Goal: Task Accomplishment & Management: Complete application form

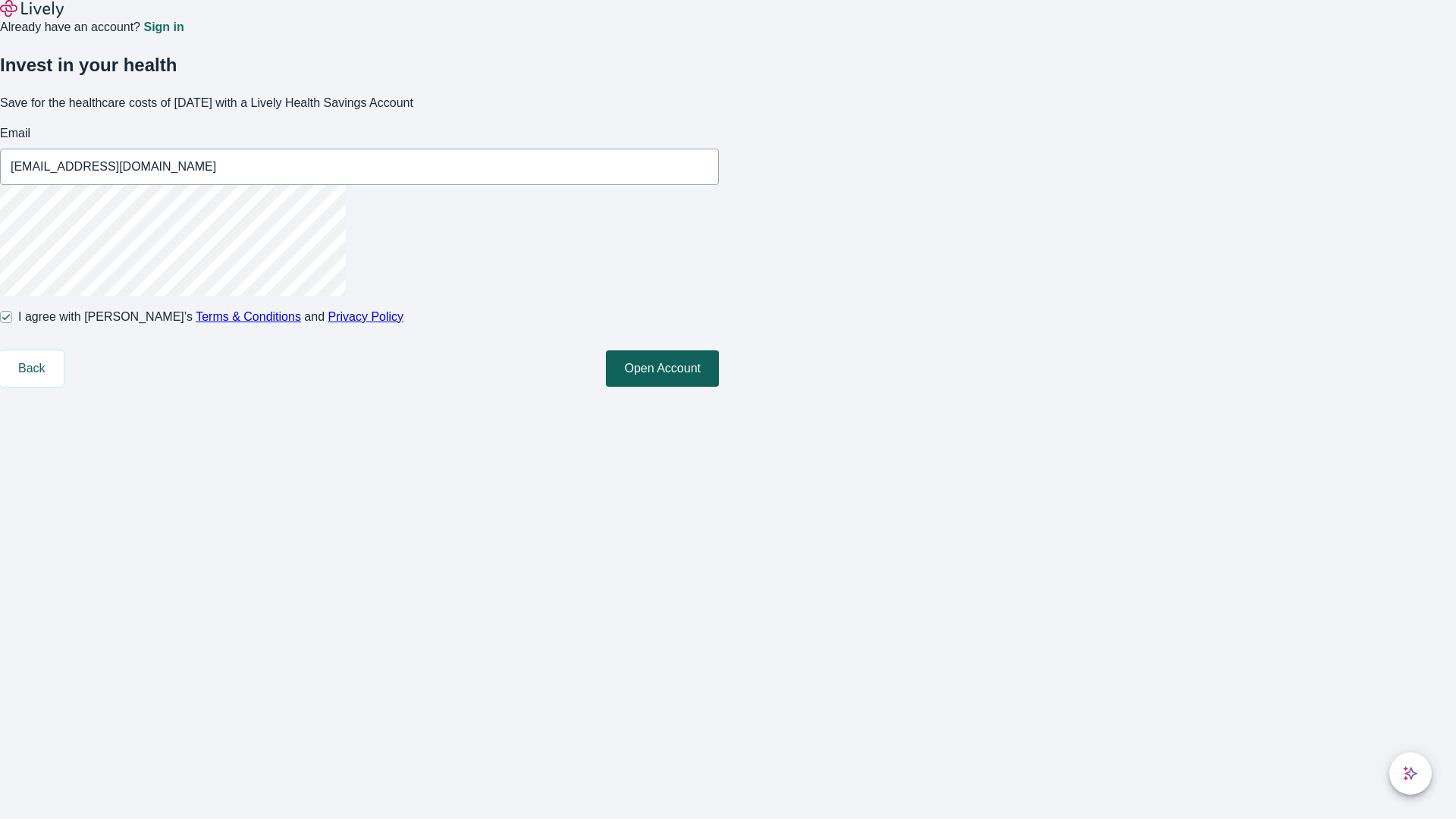
click at [719, 387] on button "Open Account" at bounding box center [662, 368] width 113 height 36
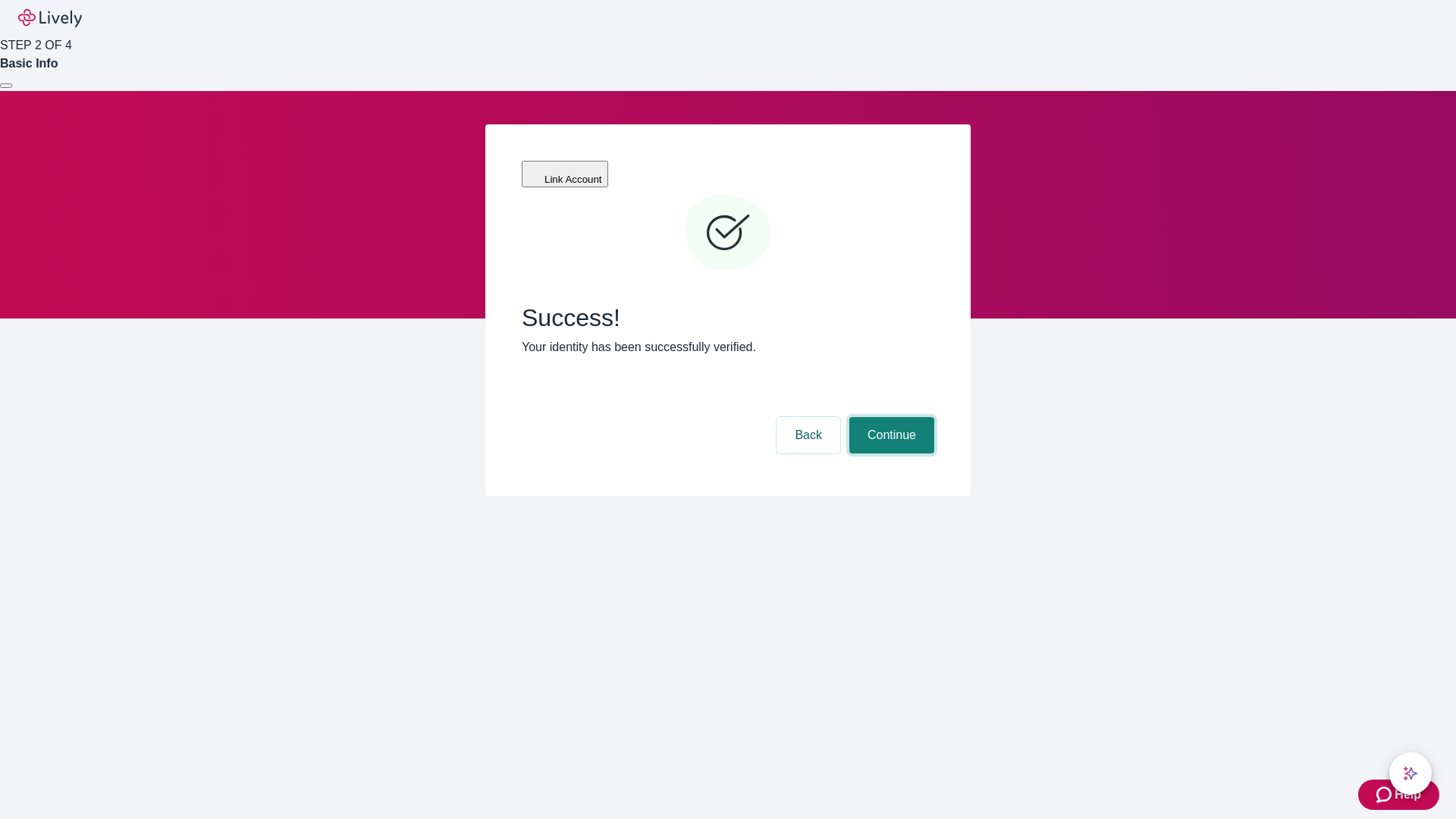
click at [889, 417] on button "Continue" at bounding box center [891, 435] width 85 height 36
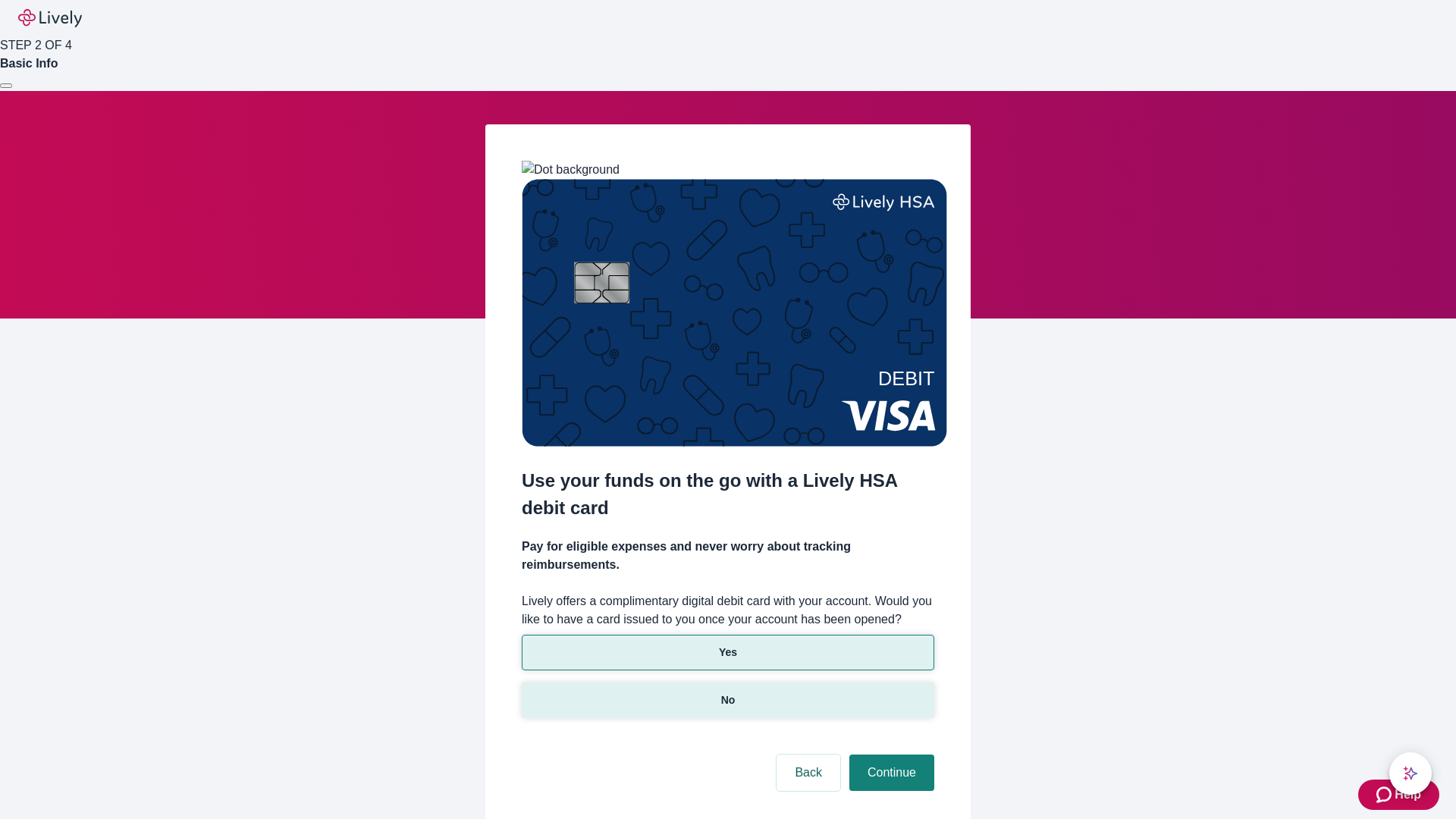
click at [727, 693] on p "No" at bounding box center [728, 700] width 15 height 16
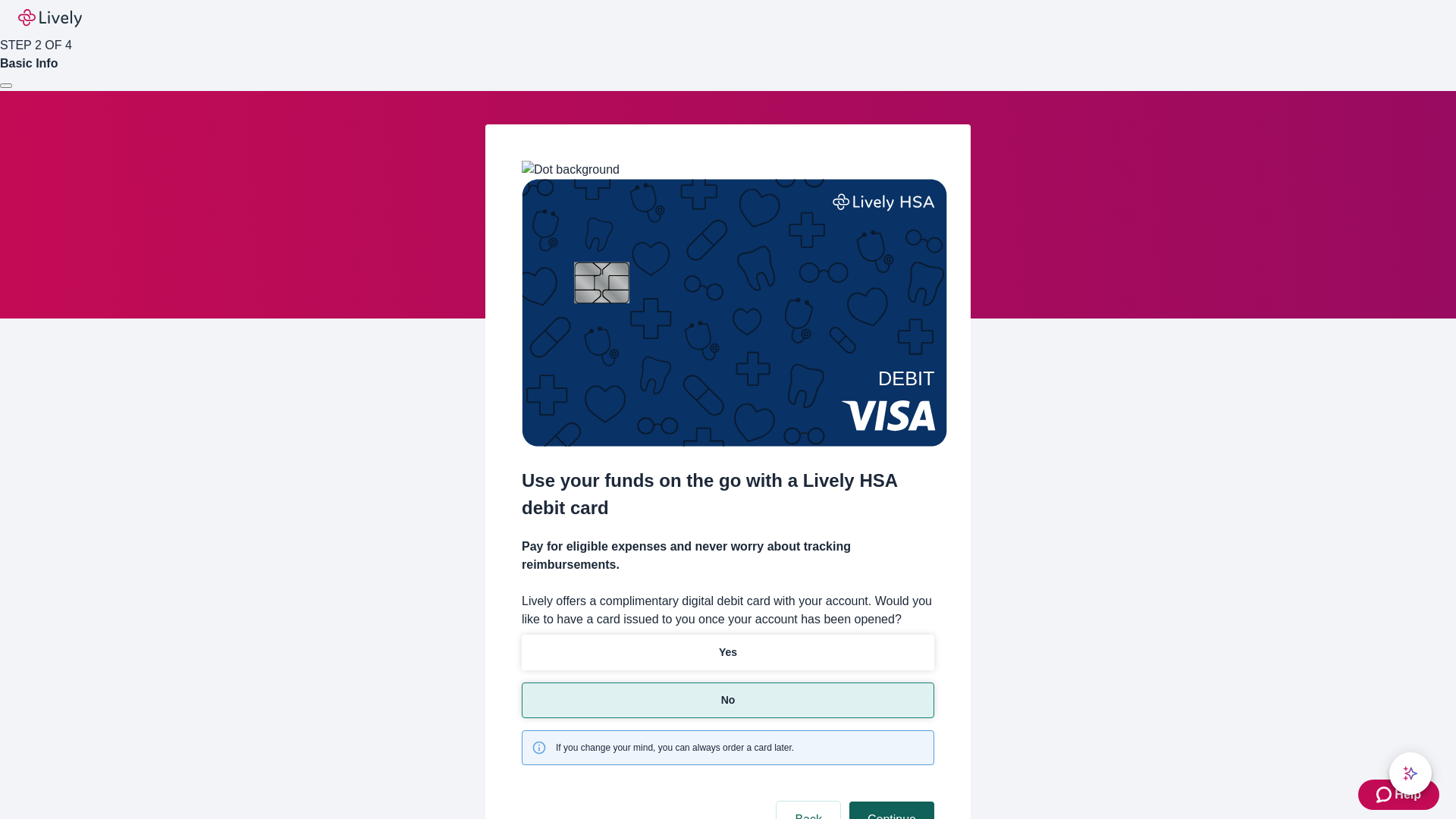
click at [889, 801] on button "Continue" at bounding box center [891, 819] width 85 height 36
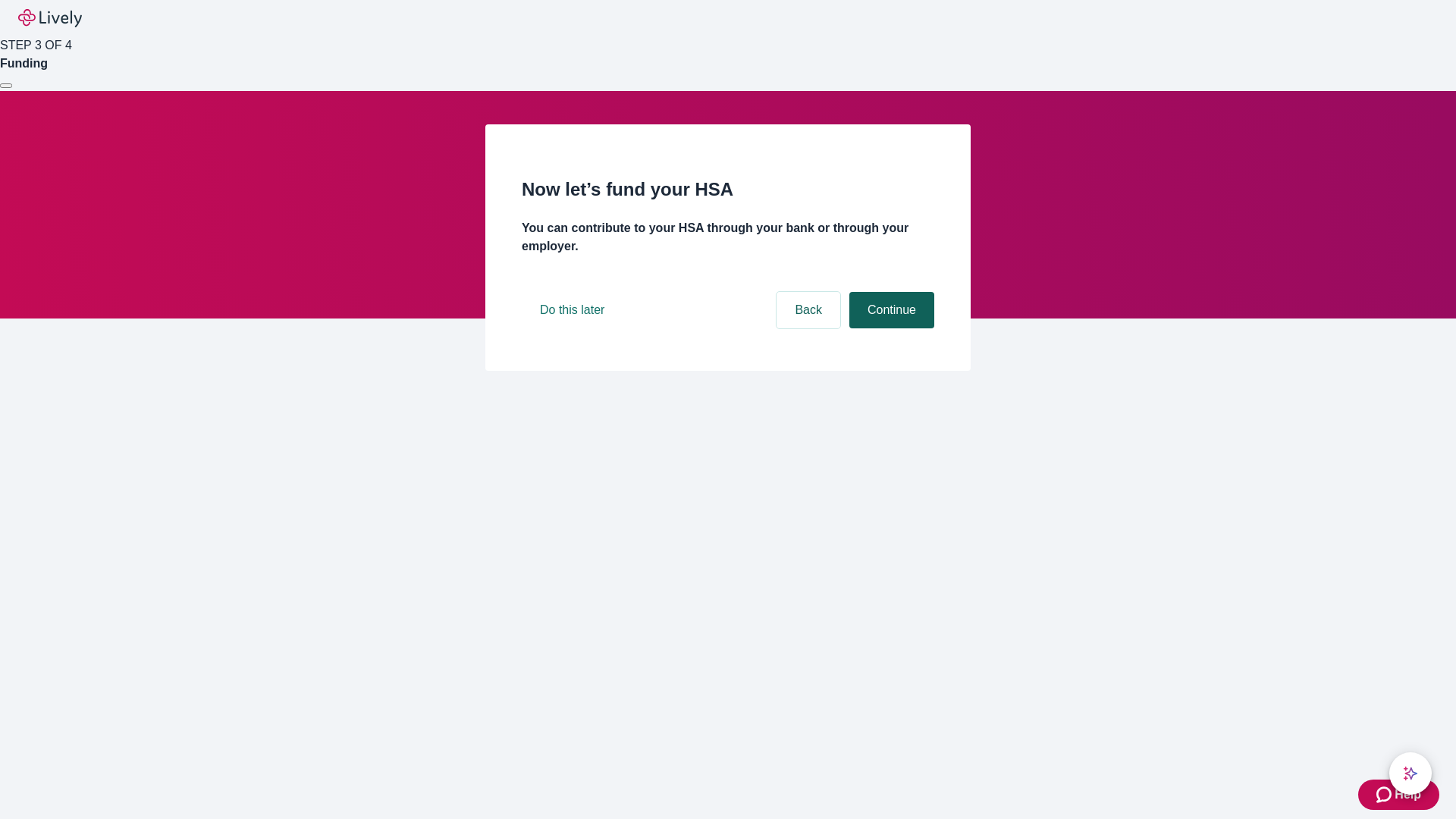
click at [889, 328] on button "Continue" at bounding box center [891, 310] width 85 height 36
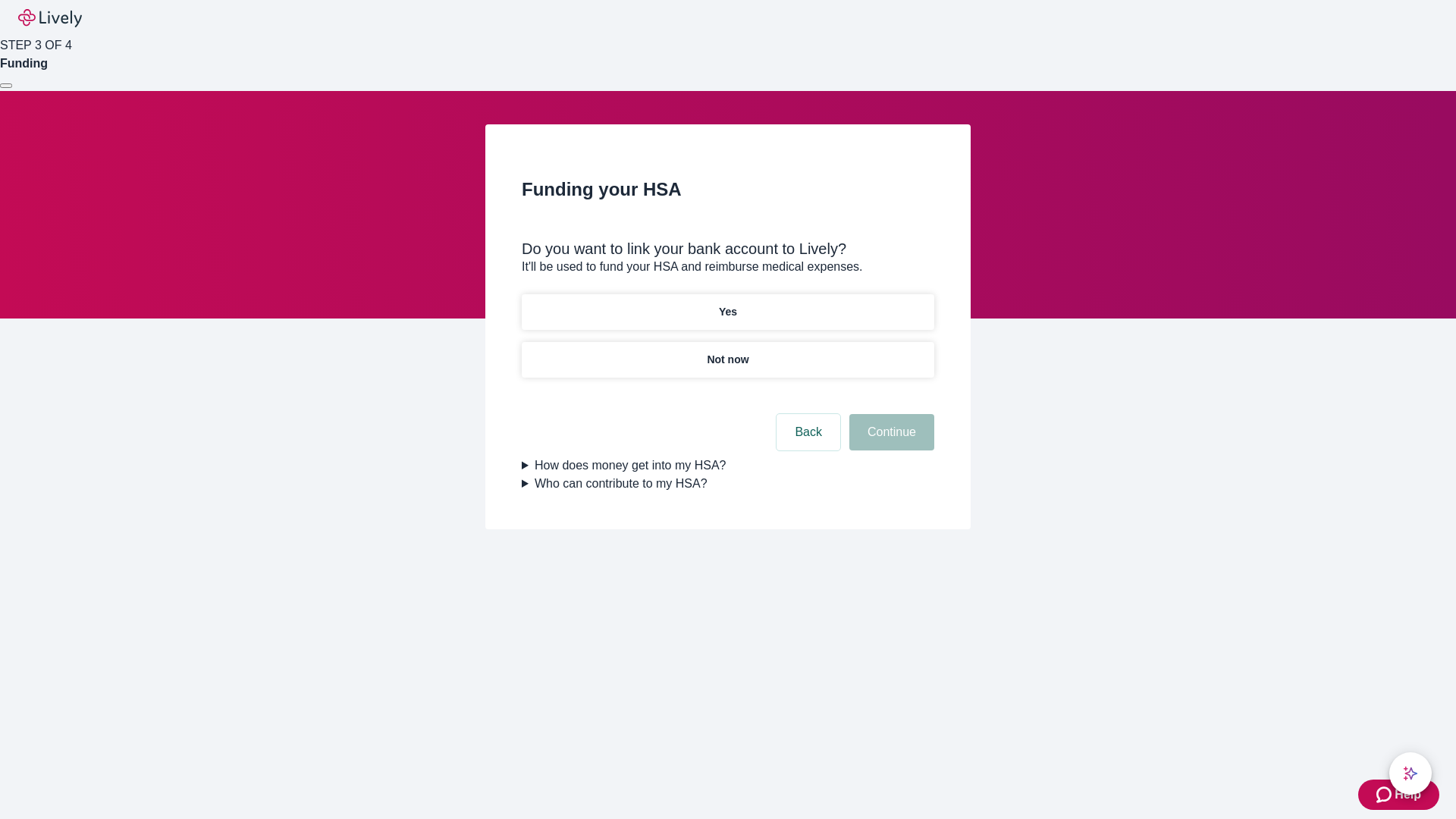
click at [727, 304] on p "Yes" at bounding box center [728, 312] width 18 height 16
click at [889, 414] on button "Continue" at bounding box center [891, 431] width 85 height 36
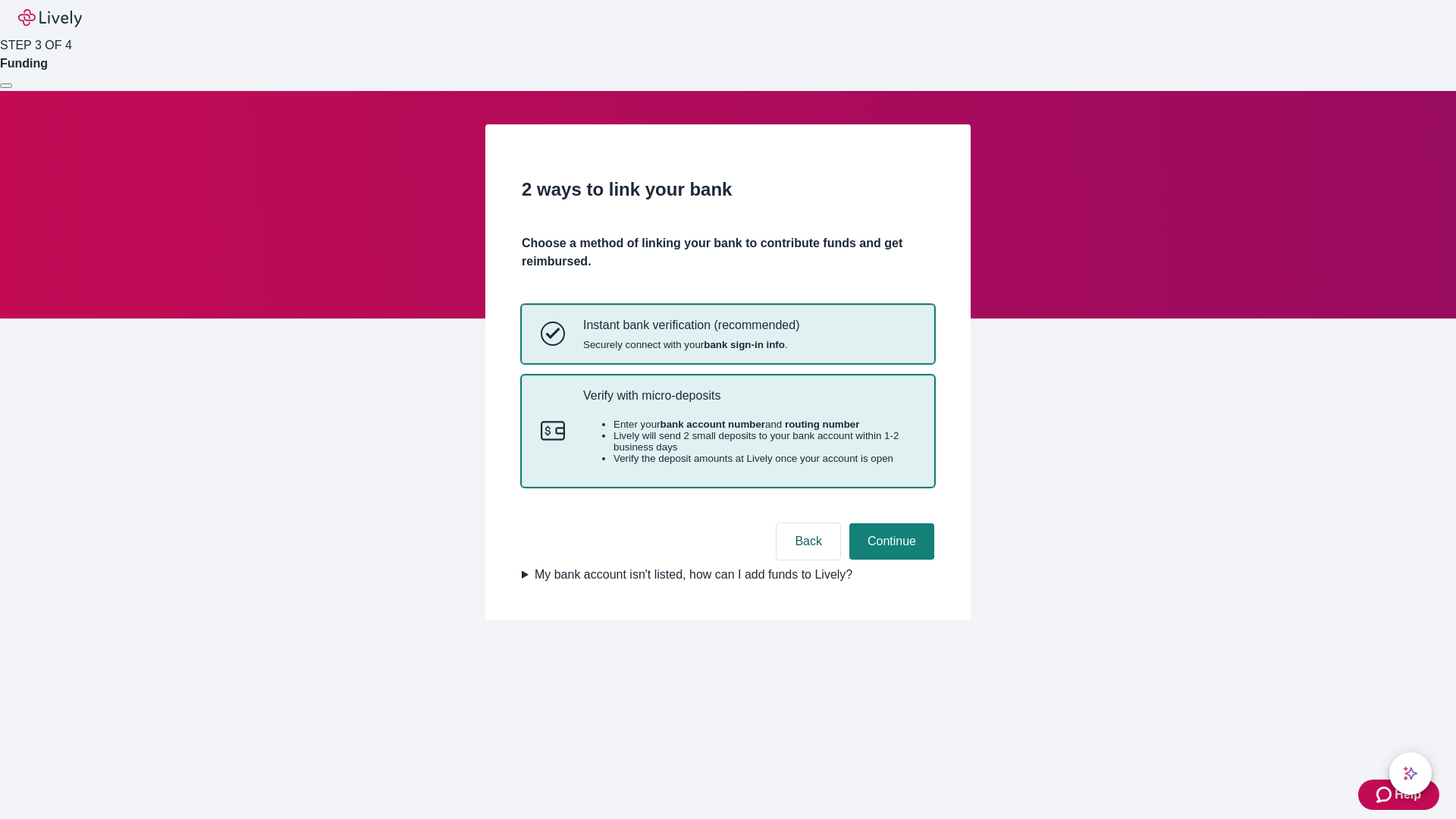
click at [748, 403] on p "Verify with micro-deposits" at bounding box center [749, 395] width 332 height 15
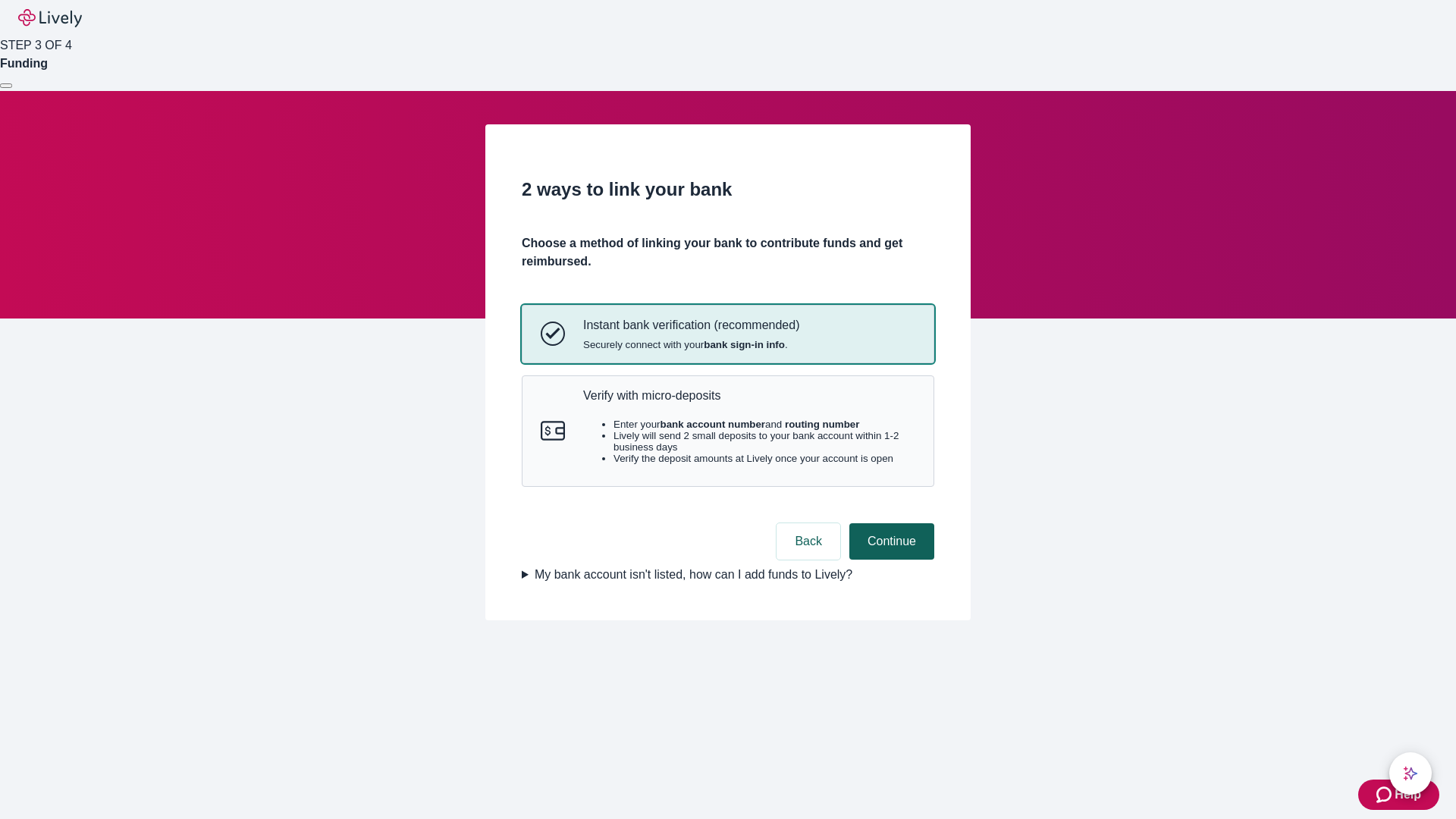
click at [889, 559] on button "Continue" at bounding box center [891, 541] width 85 height 36
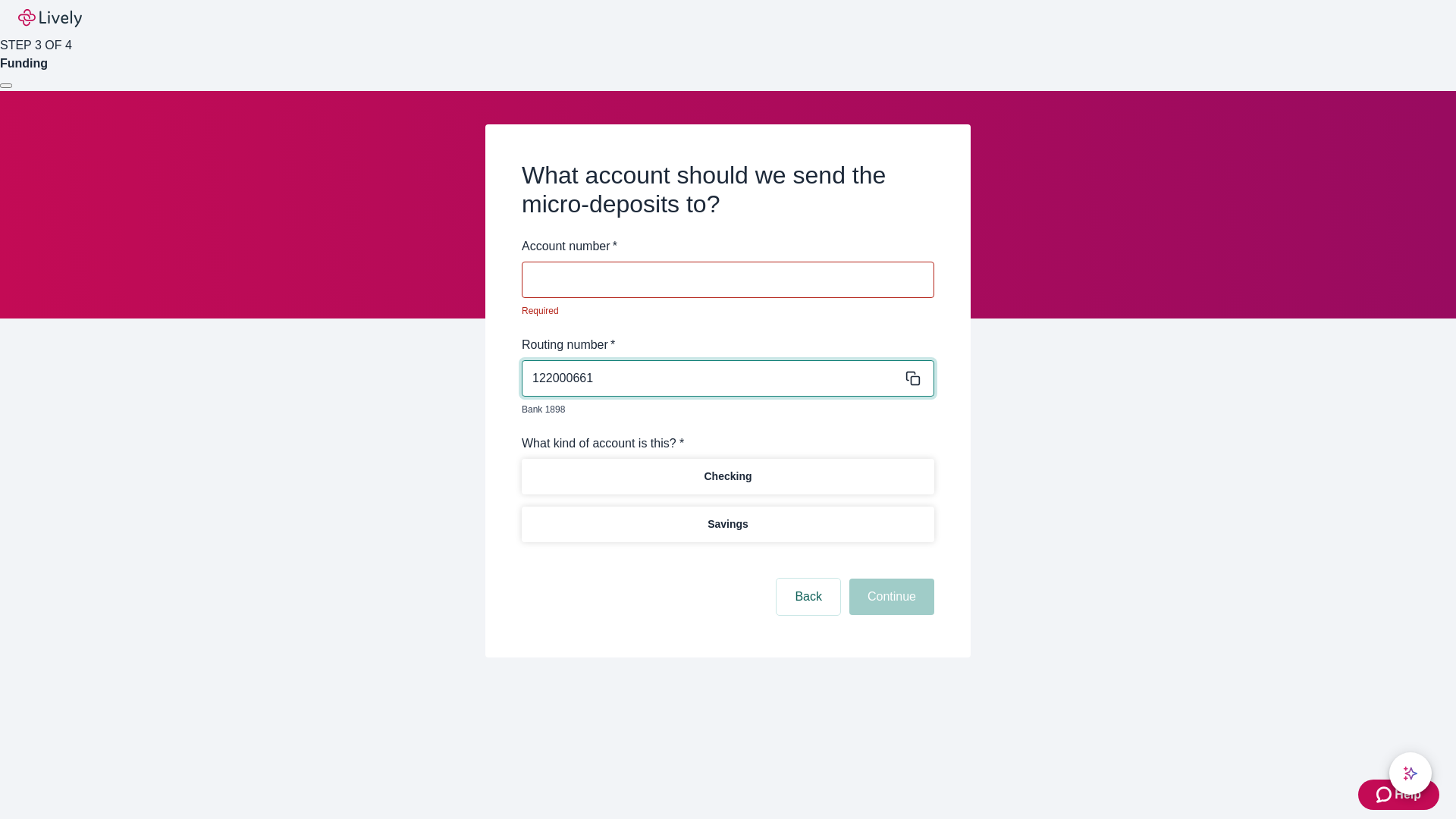
type input "122000661"
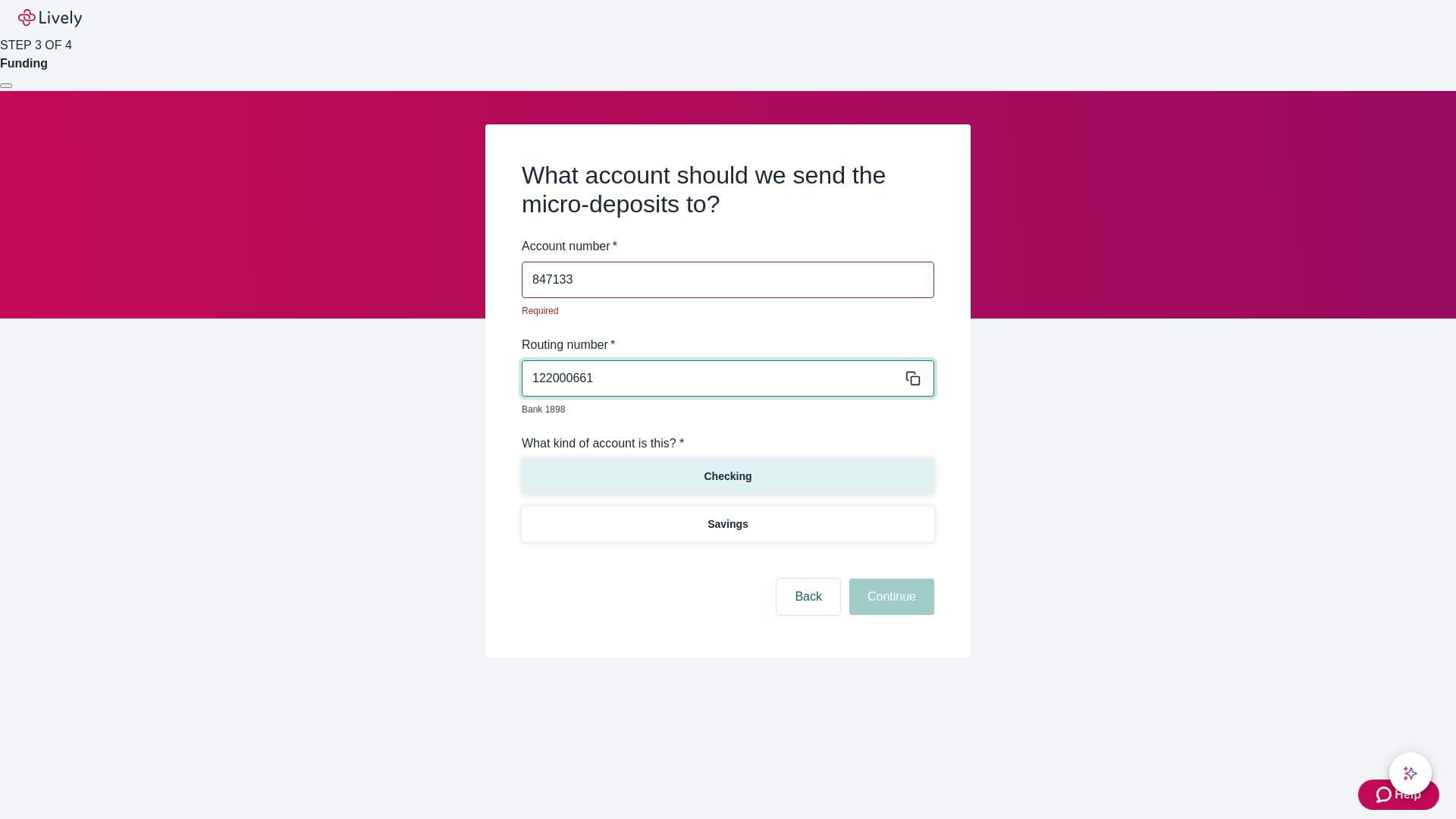
type input "847133"
click at [727, 468] on p "Checking" at bounding box center [727, 476] width 48 height 16
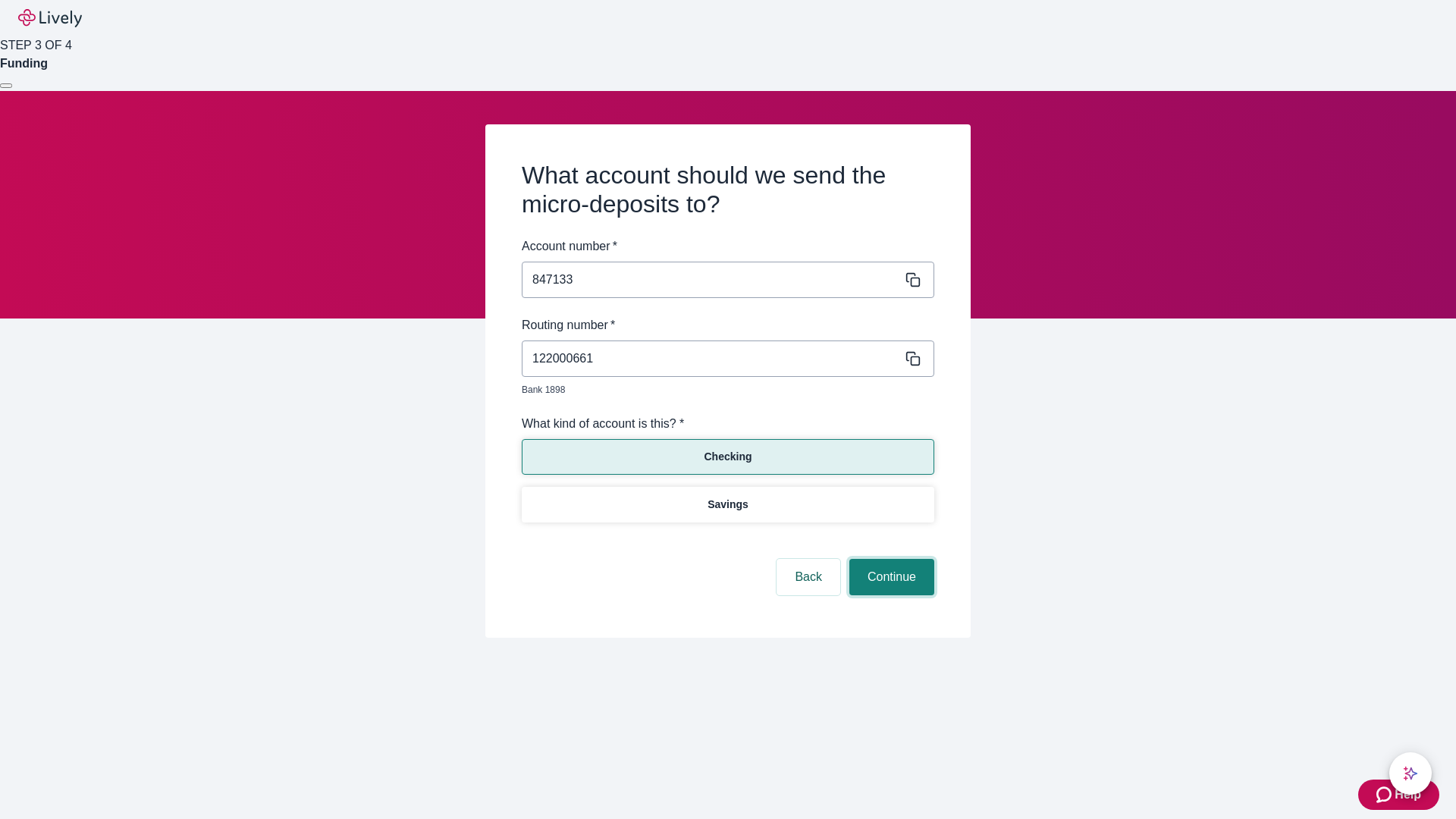
click at [889, 559] on button "Continue" at bounding box center [891, 576] width 85 height 36
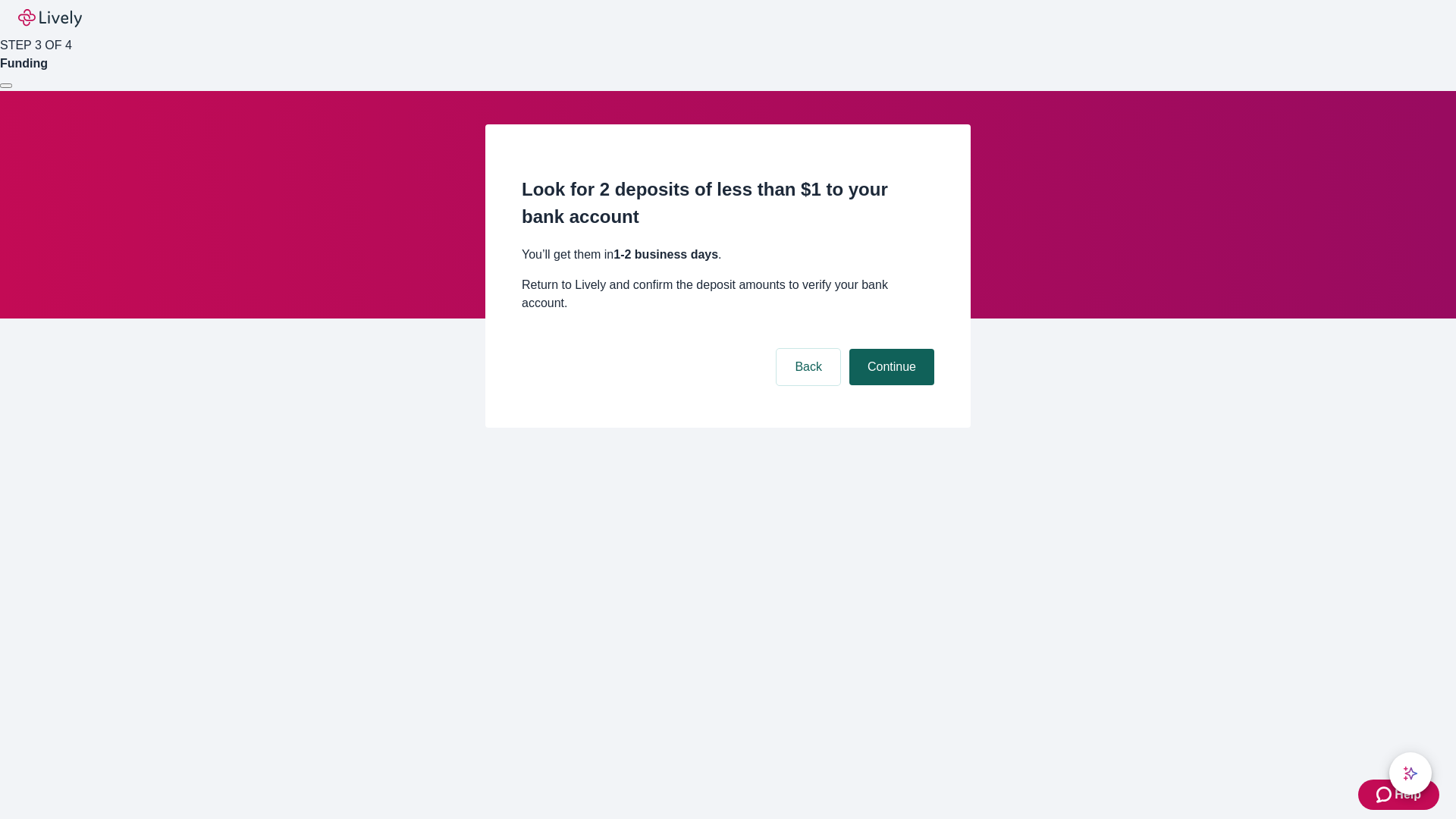
click at [889, 349] on button "Continue" at bounding box center [891, 367] width 85 height 36
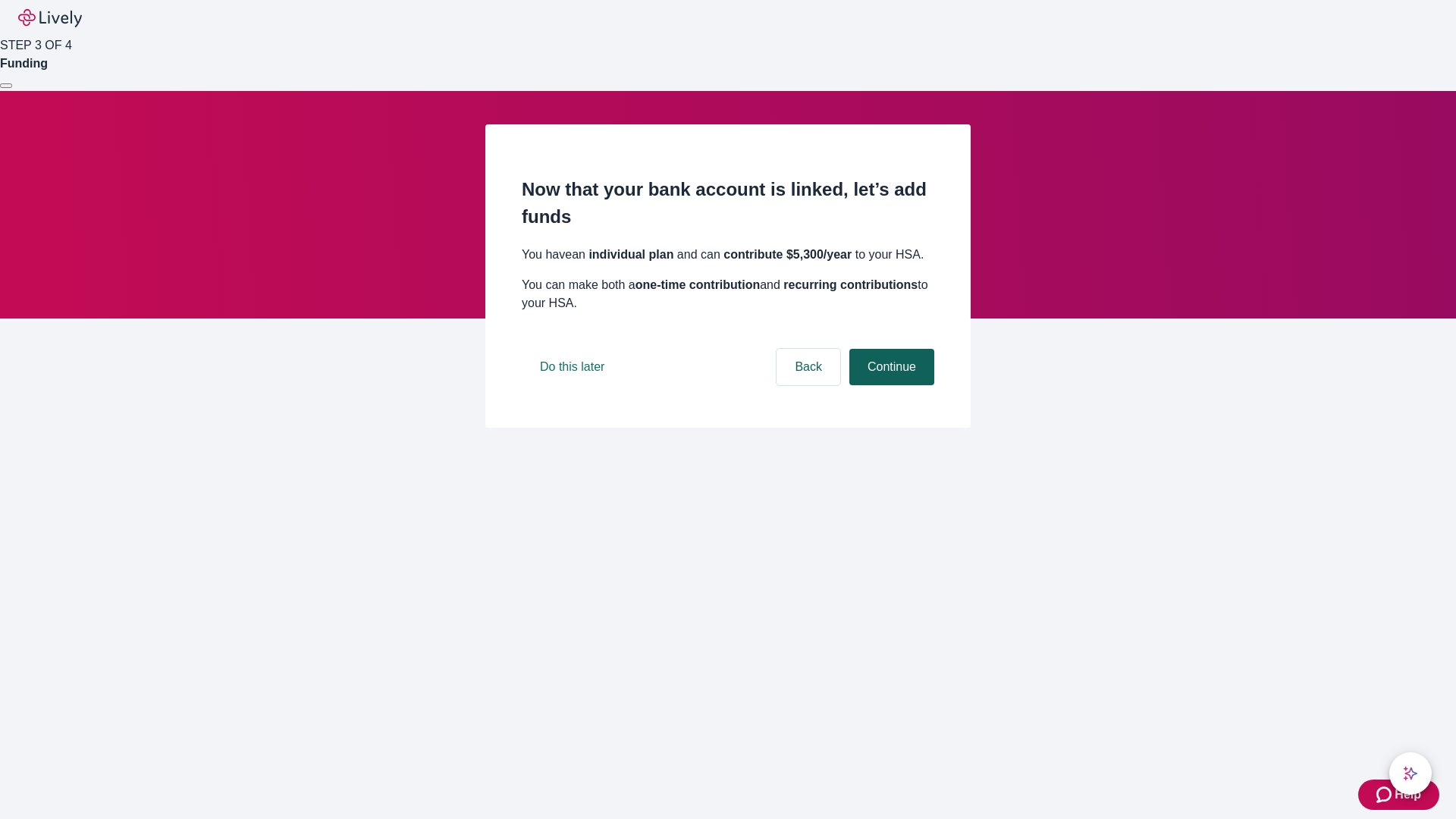
click at [889, 385] on button "Continue" at bounding box center [891, 367] width 85 height 36
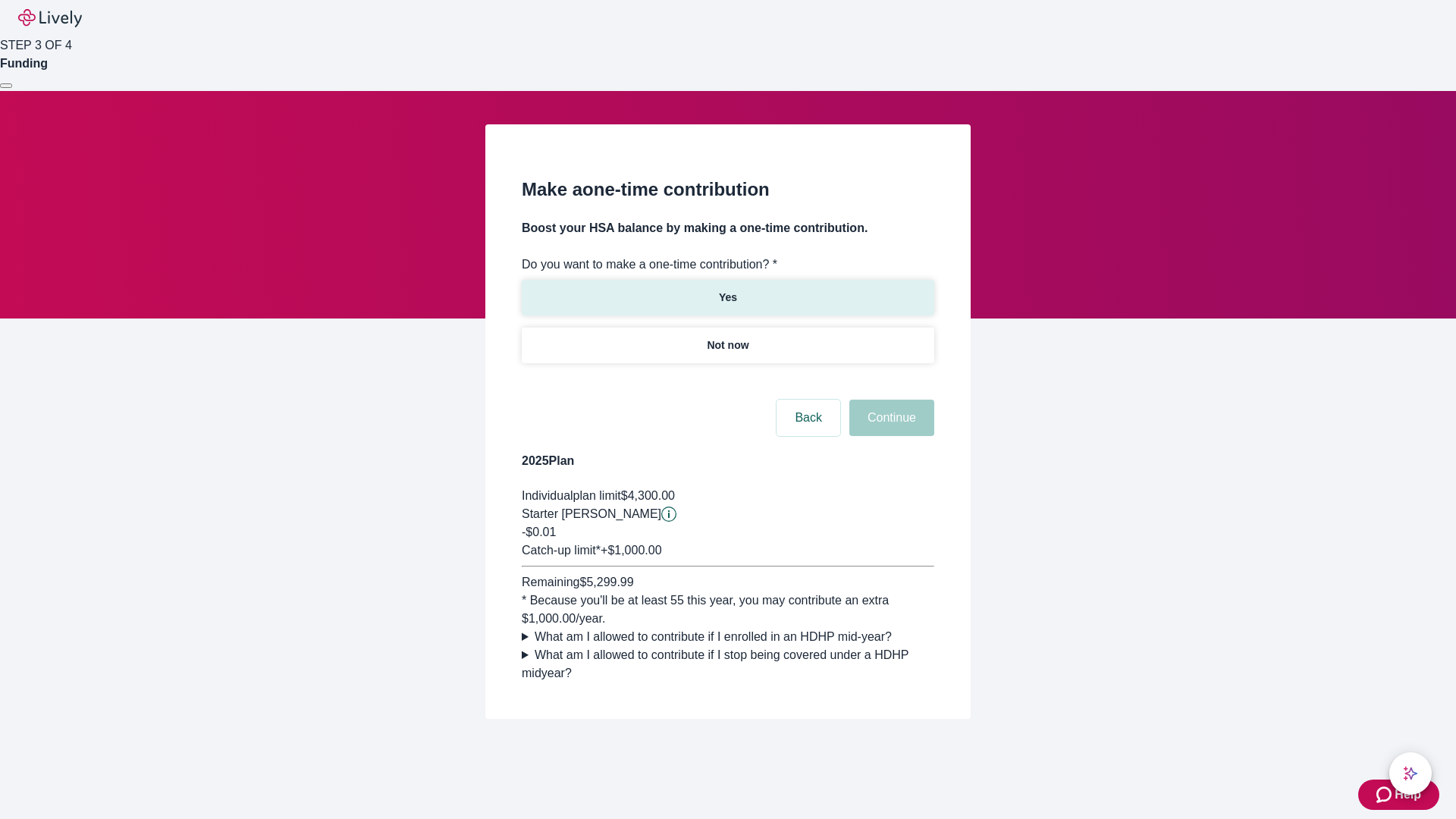
click at [727, 290] on p "Yes" at bounding box center [728, 297] width 18 height 16
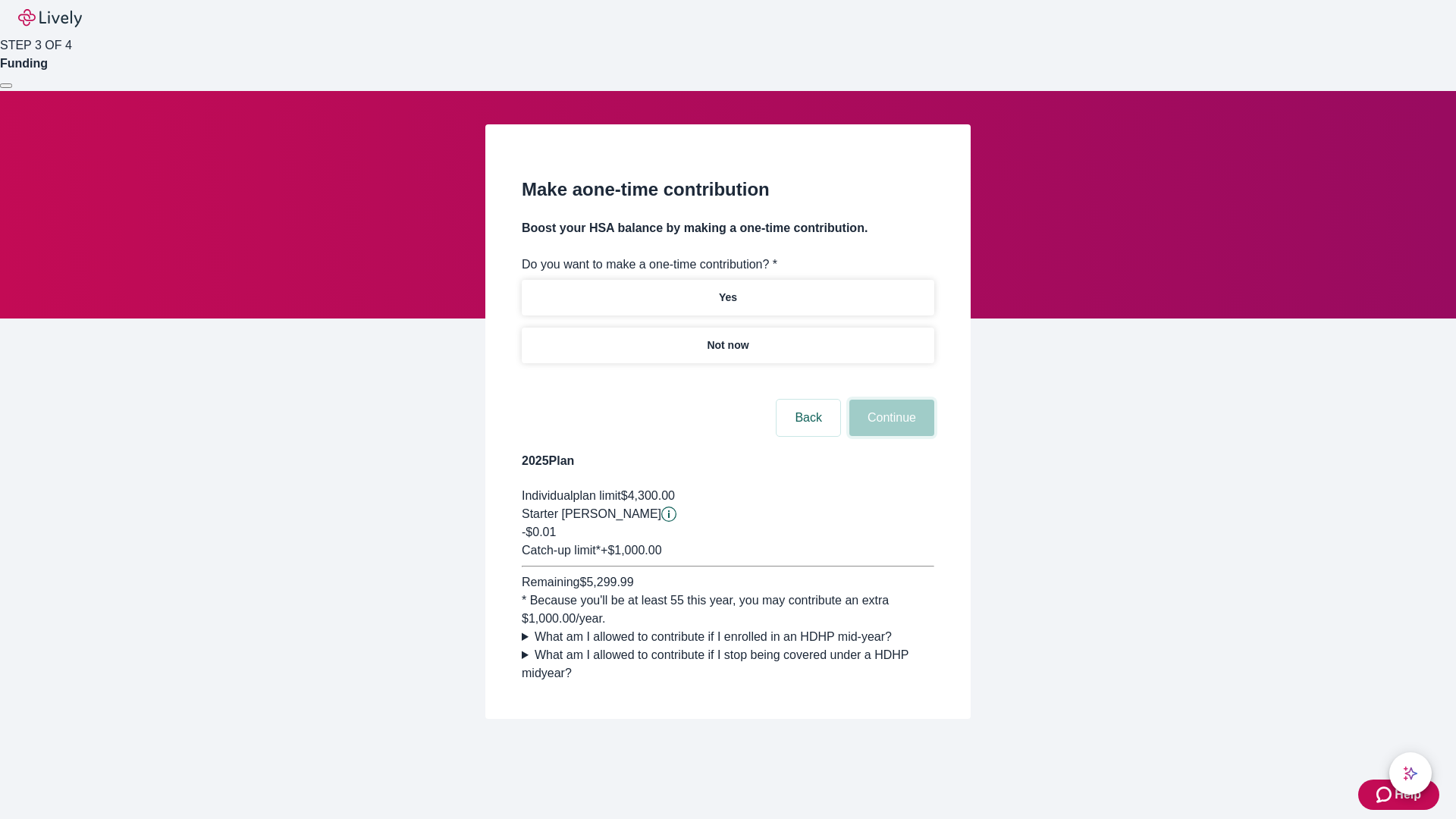
click at [889, 436] on button "Continue" at bounding box center [891, 418] width 85 height 36
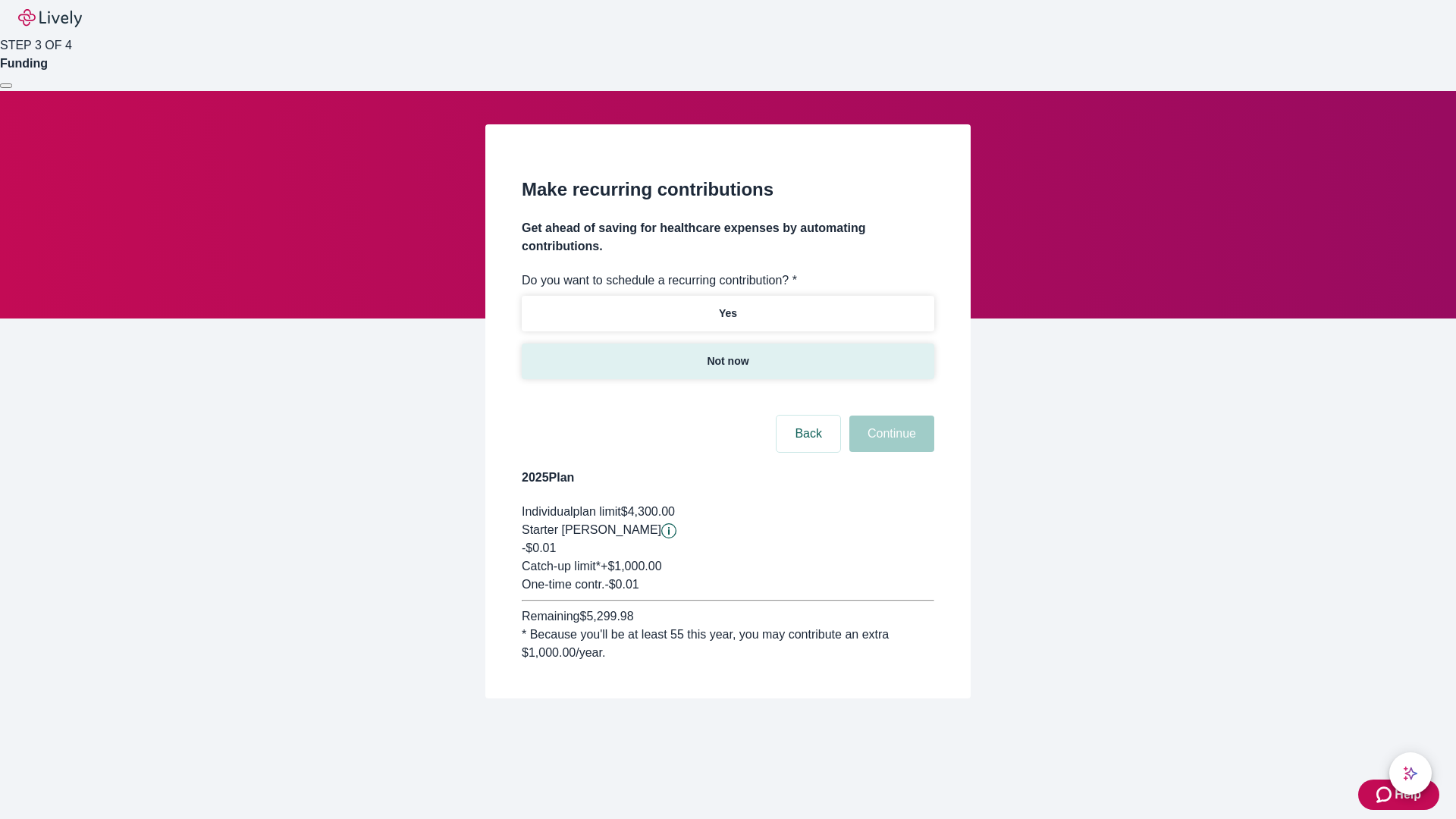
click at [727, 354] on p "Not now" at bounding box center [727, 361] width 42 height 16
click at [889, 415] on button "Continue" at bounding box center [891, 433] width 85 height 36
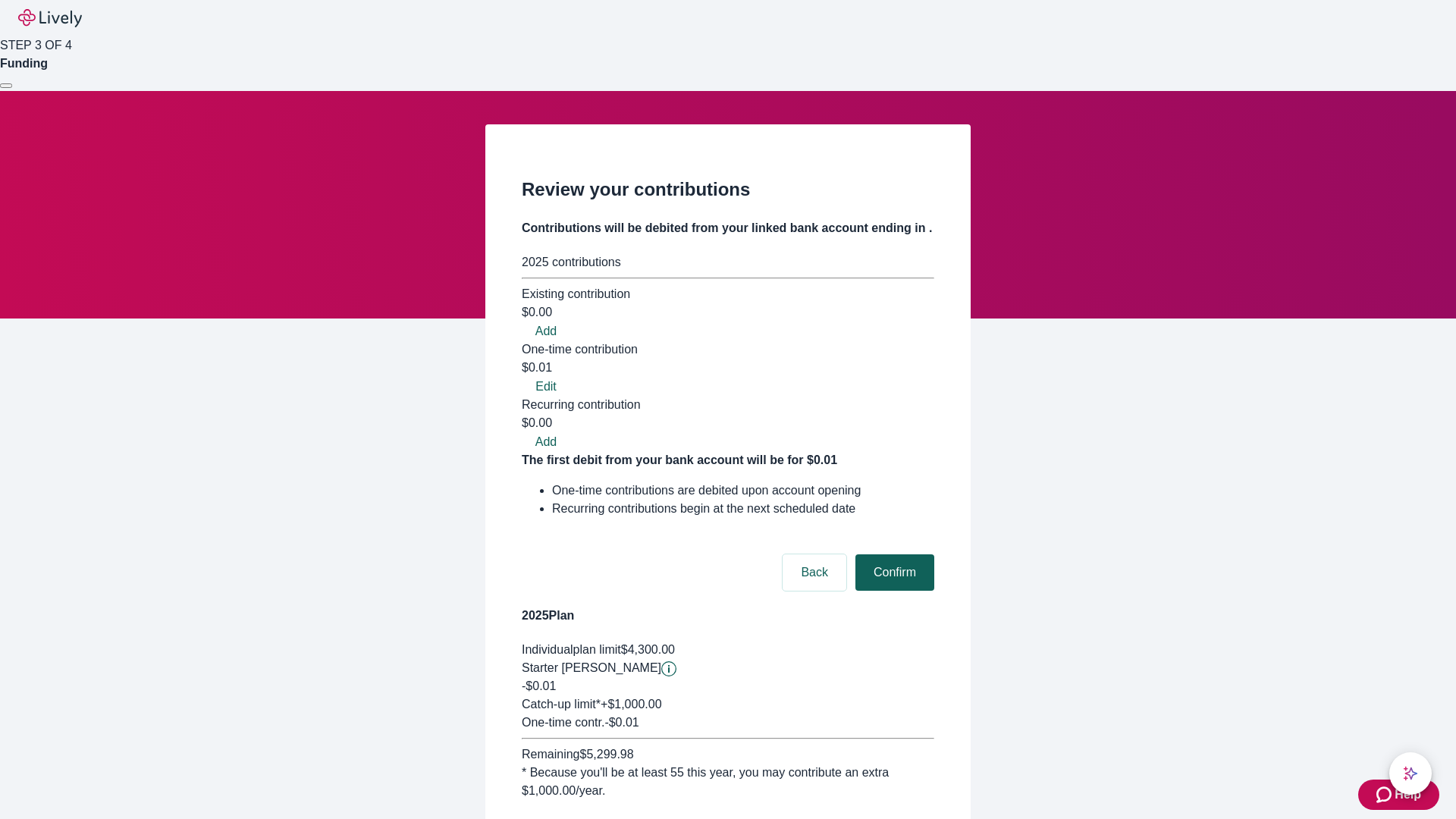
click at [892, 554] on button "Confirm" at bounding box center [894, 572] width 79 height 36
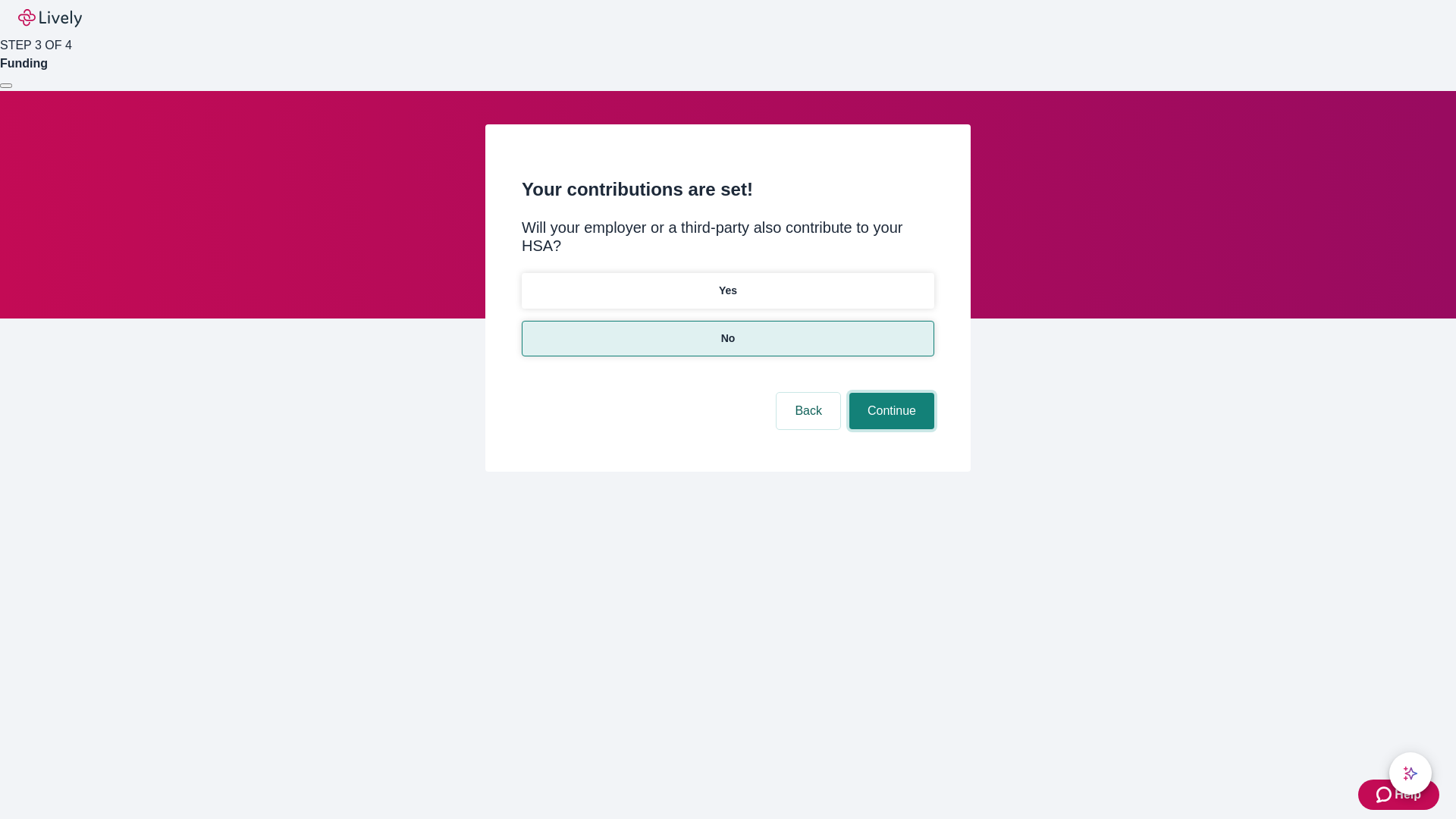
click at [889, 393] on button "Continue" at bounding box center [891, 411] width 85 height 36
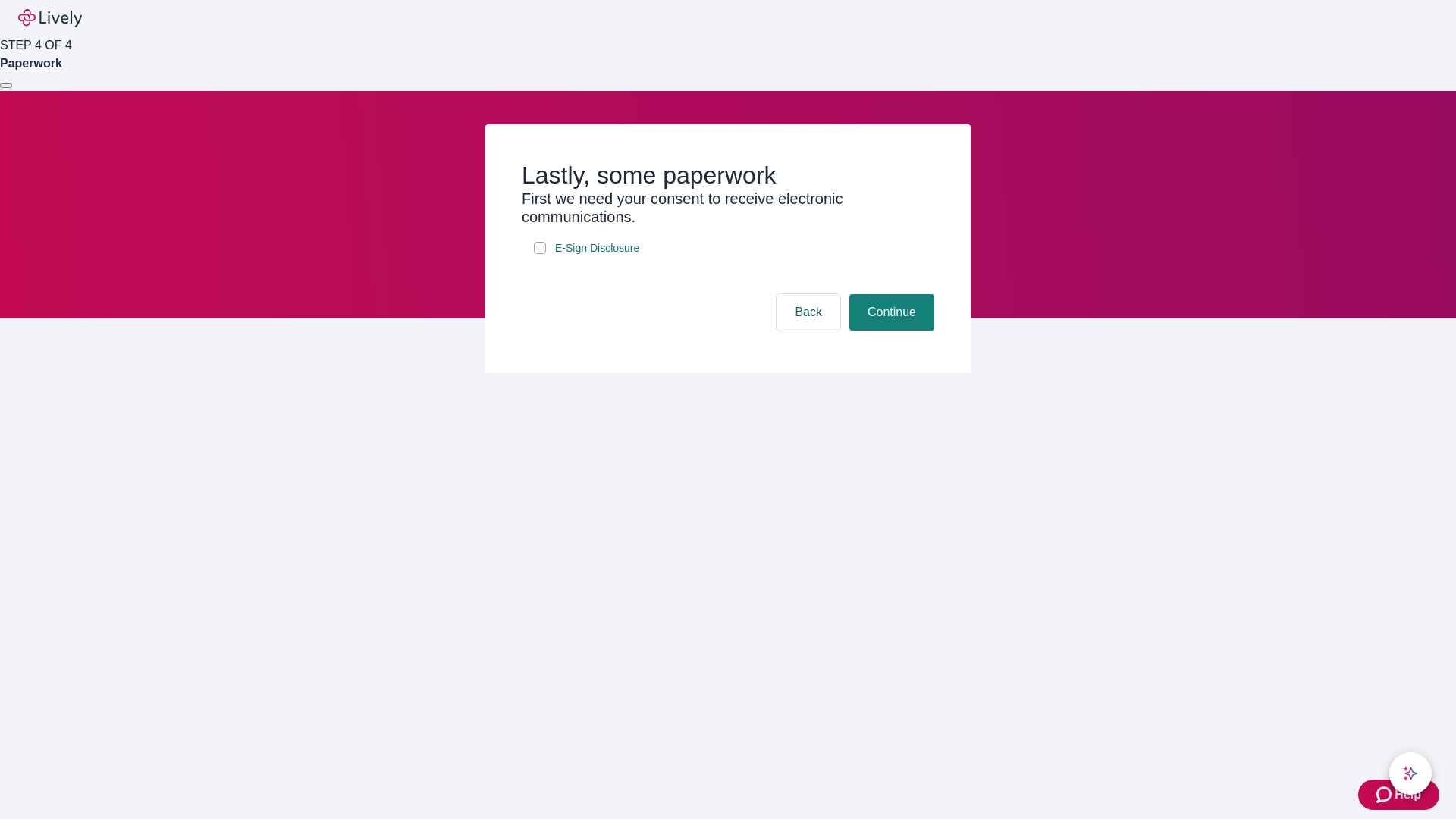
click at [540, 254] on input "E-Sign Disclosure" at bounding box center [540, 248] width 12 height 12
checkbox input "true"
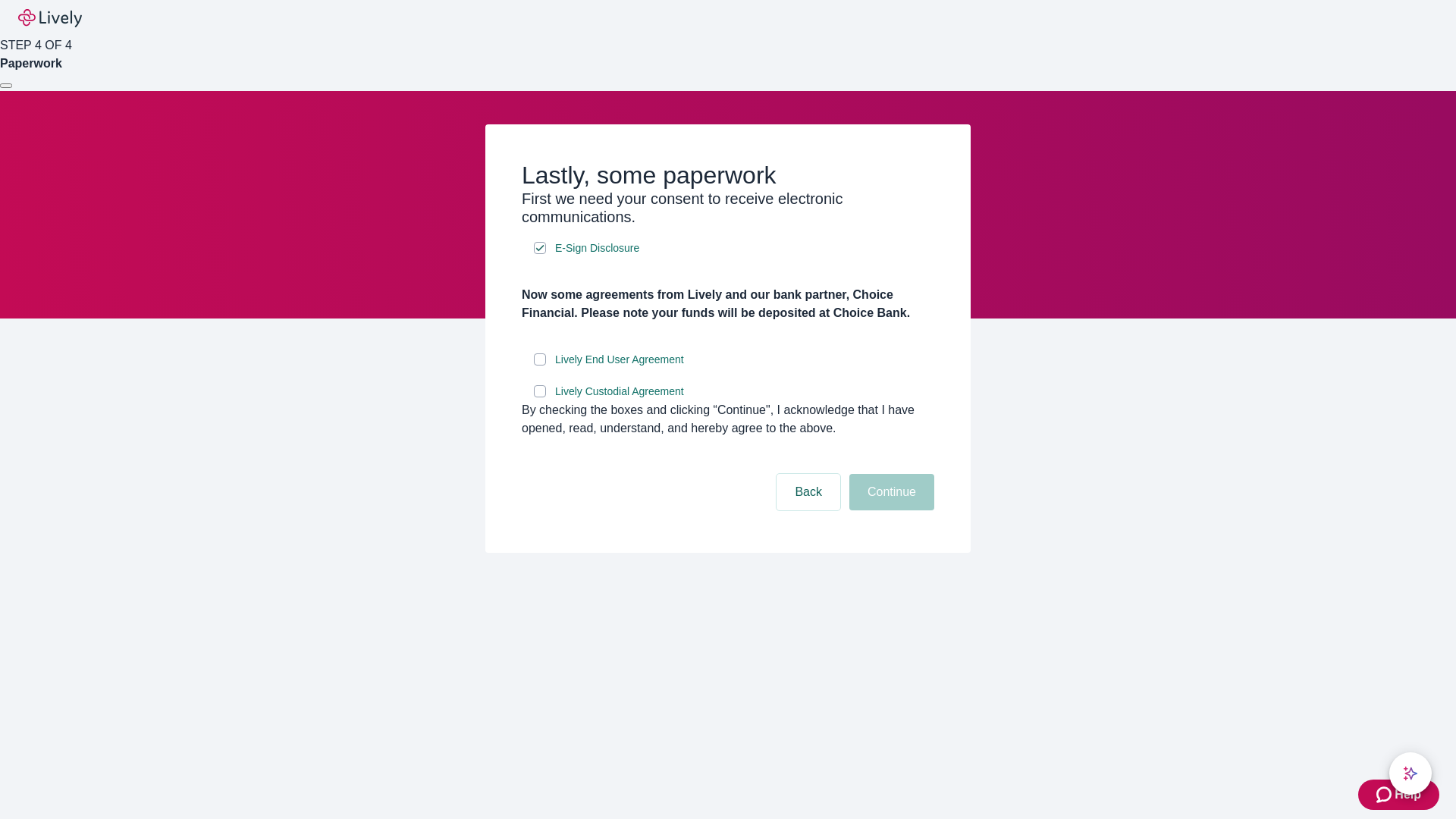
click at [540, 365] on input "Lively End User Agreement" at bounding box center [540, 360] width 12 height 12
checkbox input "true"
click at [540, 398] on input "Lively Custodial Agreement" at bounding box center [540, 391] width 12 height 12
checkbox input "true"
click at [889, 510] on button "Continue" at bounding box center [891, 492] width 85 height 36
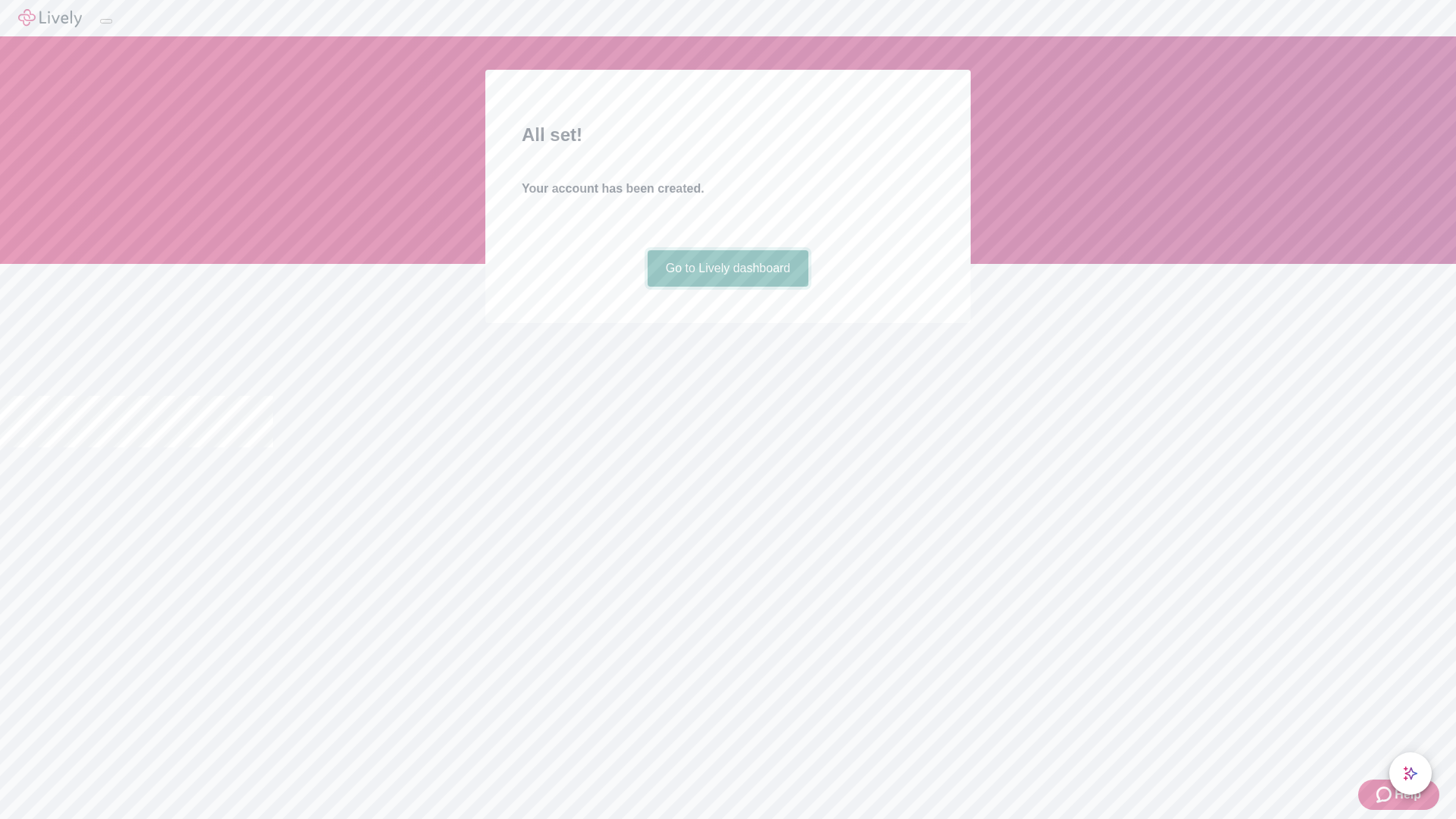
click at [727, 287] on link "Go to Lively dashboard" at bounding box center [728, 268] width 162 height 36
